Goal: Task Accomplishment & Management: Complete application form

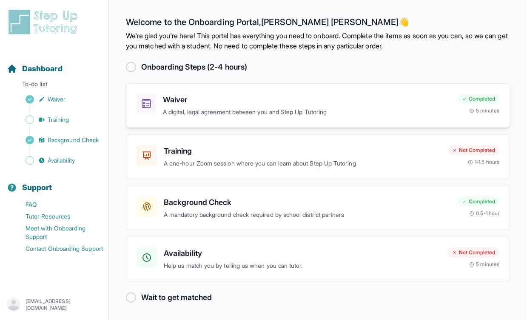
click at [175, 101] on h3 "Waiver" at bounding box center [307, 100] width 288 height 12
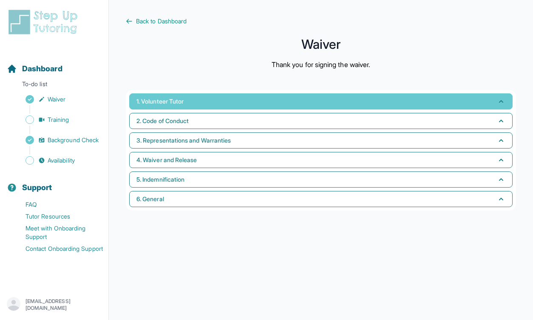
click at [285, 103] on button "1. Volunteer Tutor" at bounding box center [320, 101] width 383 height 16
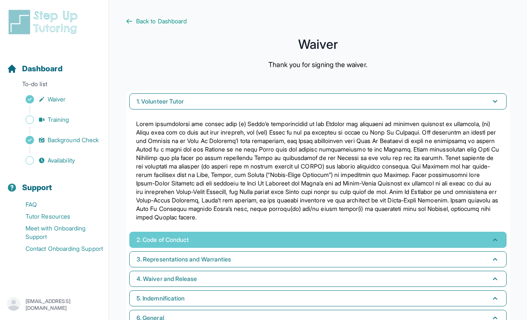
click at [266, 244] on button "2. Code of Conduct" at bounding box center [317, 240] width 377 height 16
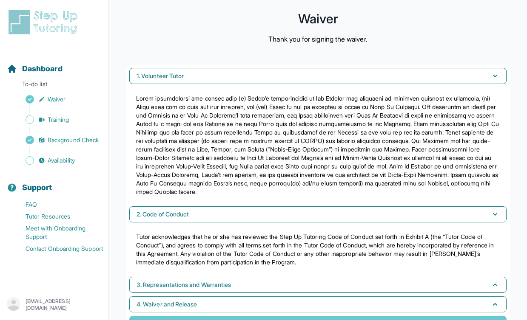
scroll to position [70, 0]
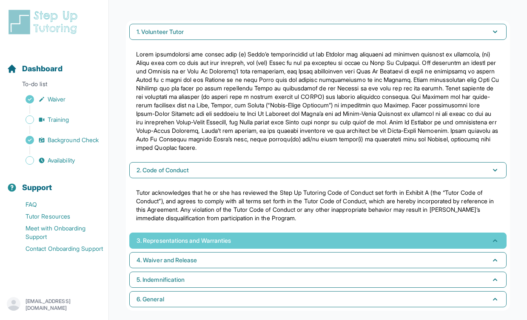
click at [224, 241] on span "3. Representations and Warranties" at bounding box center [183, 241] width 94 height 8
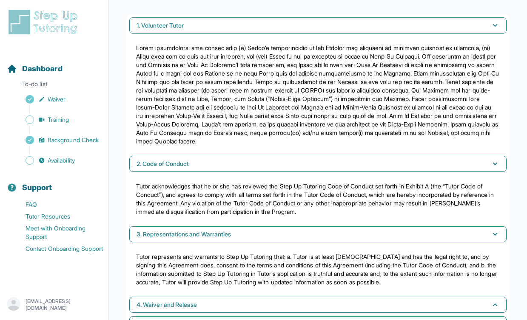
scroll to position [83, 0]
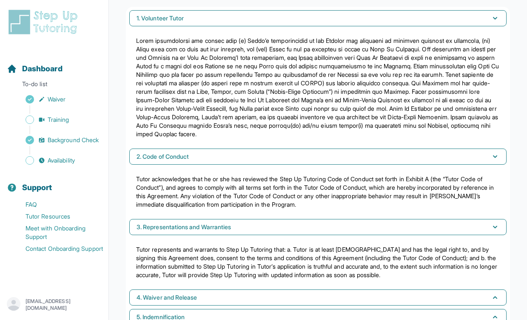
click at [220, 307] on div "1. Volunteer Tutor 2. Code of Conduct Tutor acknowledges that he or she has rev…" at bounding box center [318, 178] width 384 height 342
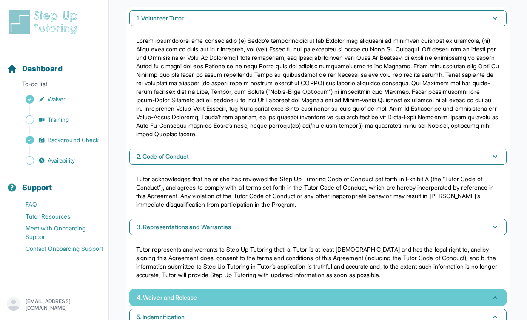
click at [221, 300] on button "4. Waiver and Release" at bounding box center [317, 298] width 377 height 16
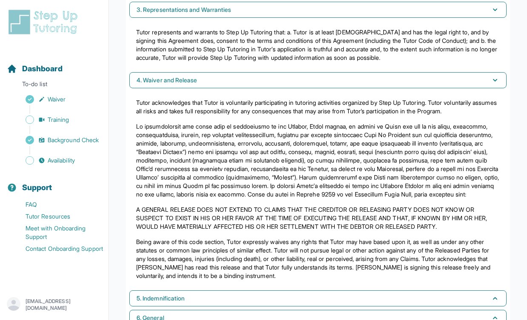
scroll to position [336, 0]
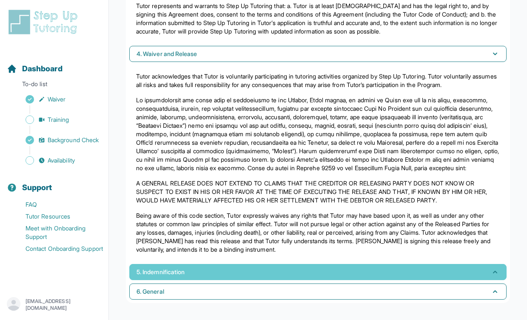
click at [196, 269] on button "5. Indemnification" at bounding box center [317, 272] width 377 height 16
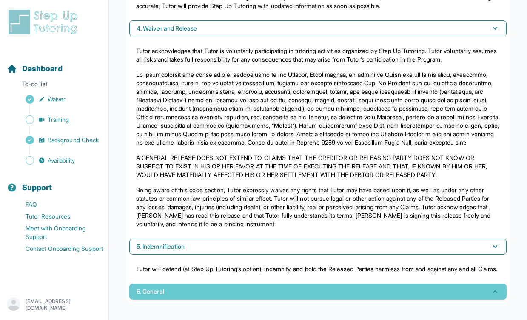
click at [195, 287] on button "6. General" at bounding box center [317, 292] width 377 height 16
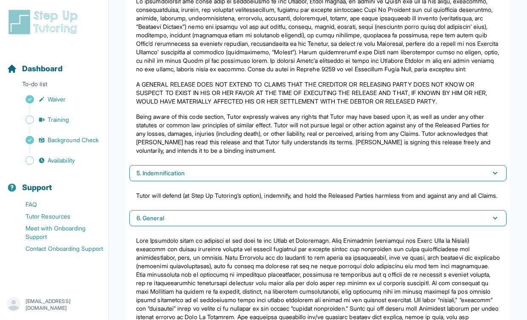
scroll to position [489, 0]
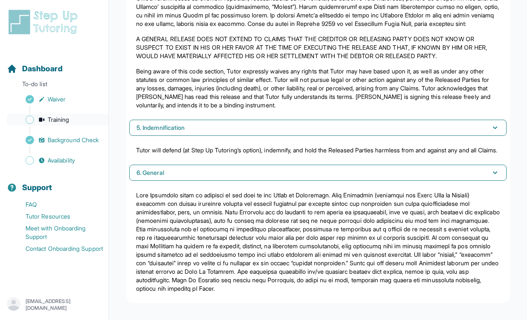
click at [57, 123] on span "Training" at bounding box center [59, 120] width 22 height 8
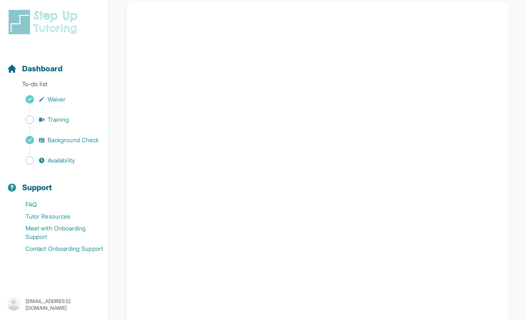
scroll to position [278, 0]
click at [225, 289] on button "I can't make any of these dates" at bounding box center [183, 288] width 94 height 10
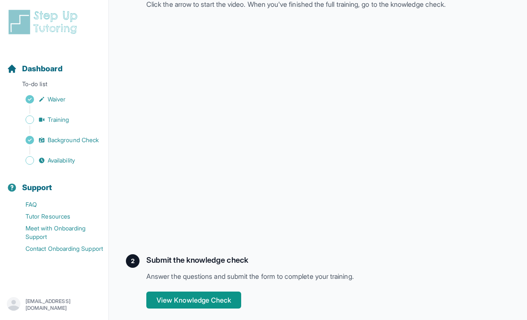
scroll to position [155, 0]
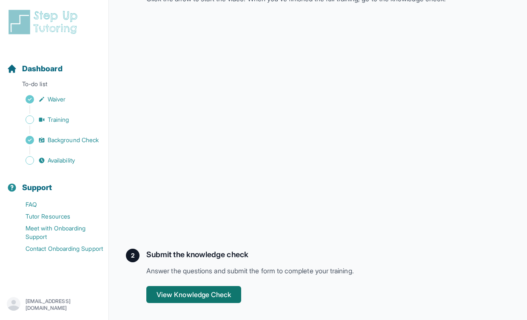
click at [206, 297] on button "View Knowledge Check" at bounding box center [193, 294] width 95 height 17
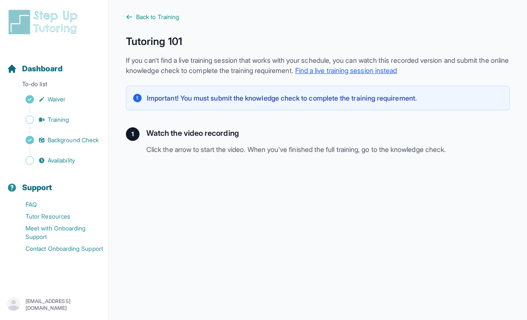
scroll to position [3, 0]
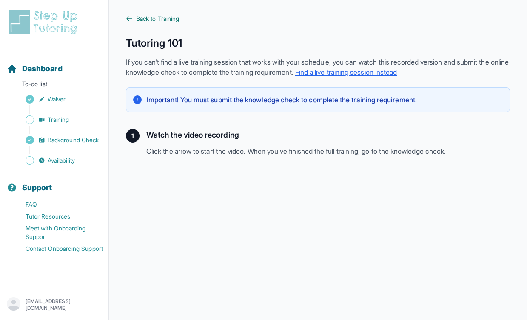
click at [178, 17] on span "Back to Training" at bounding box center [157, 18] width 43 height 8
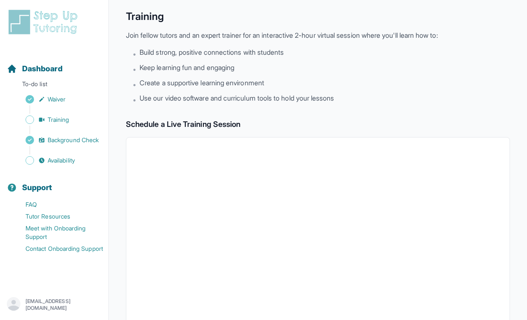
scroll to position [71, 0]
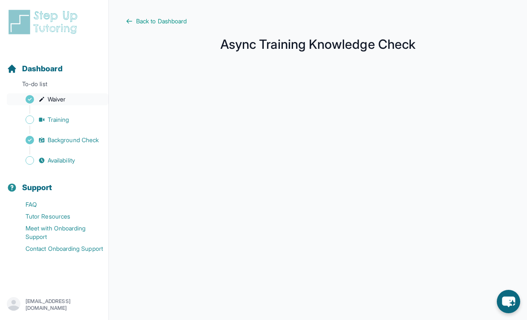
click at [63, 102] on span "Waiver" at bounding box center [57, 99] width 18 height 8
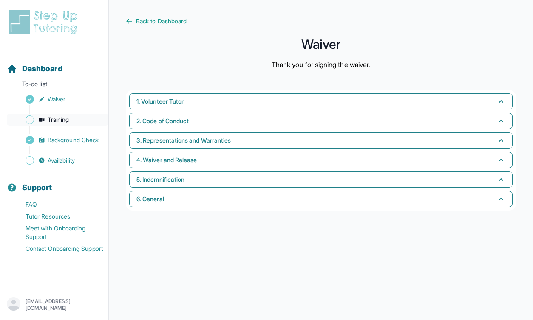
click at [60, 122] on span "Training" at bounding box center [59, 120] width 22 height 8
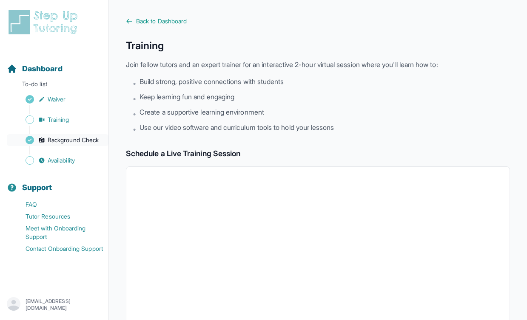
click at [85, 143] on span "Background Check" at bounding box center [73, 140] width 51 height 8
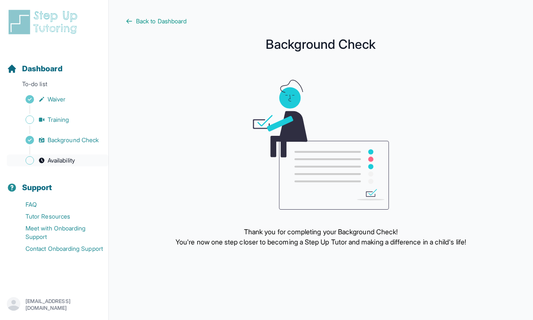
click at [46, 160] on link "Availability" at bounding box center [58, 161] width 102 height 12
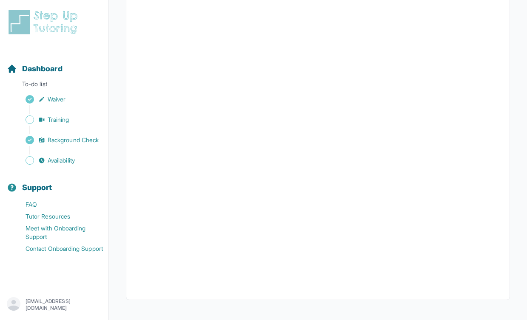
scroll to position [173, 0]
click at [39, 205] on link "FAQ" at bounding box center [58, 205] width 102 height 12
click at [45, 219] on link "Tutor Resources" at bounding box center [58, 217] width 102 height 12
click at [57, 230] on link "Meet with Onboarding Support" at bounding box center [58, 233] width 102 height 20
click at [43, 249] on link "Contact Onboarding Support" at bounding box center [58, 249] width 102 height 12
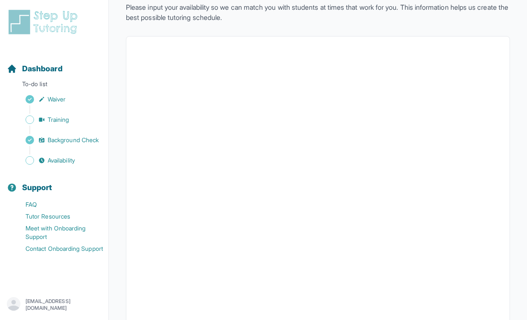
scroll to position [0, 0]
